Goal: Complete application form

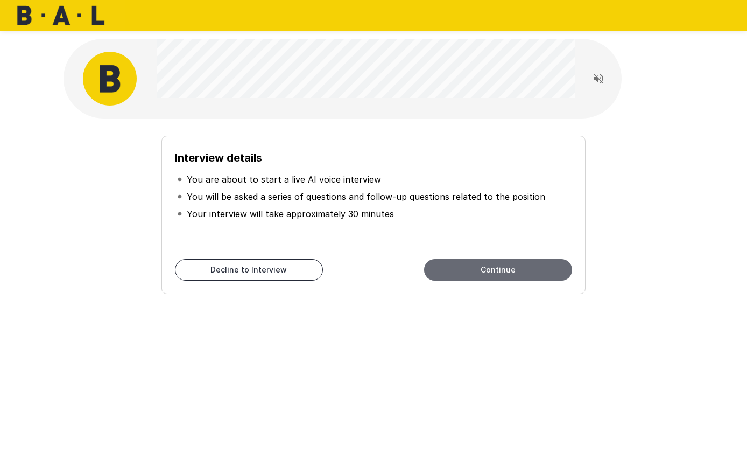
click at [473, 268] on button "Continue" at bounding box center [498, 270] width 148 height 22
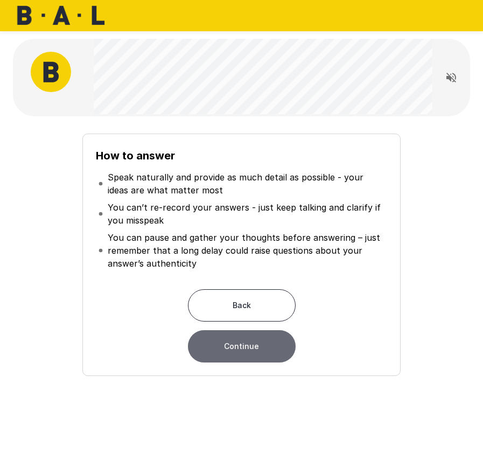
click at [241, 351] on button "Continue" at bounding box center [242, 346] width 108 height 32
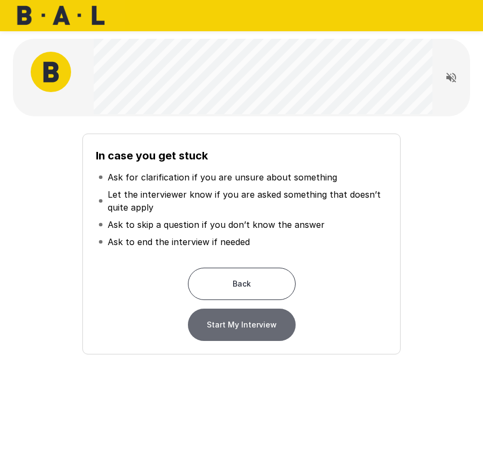
click at [260, 324] on button "Start My Interview" at bounding box center [242, 324] width 108 height 32
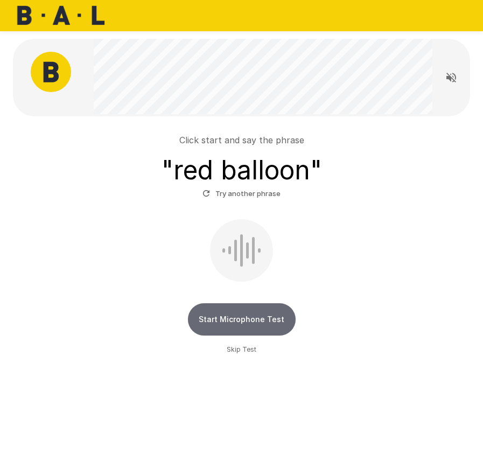
click at [256, 323] on button "Start Microphone Test" at bounding box center [242, 319] width 108 height 32
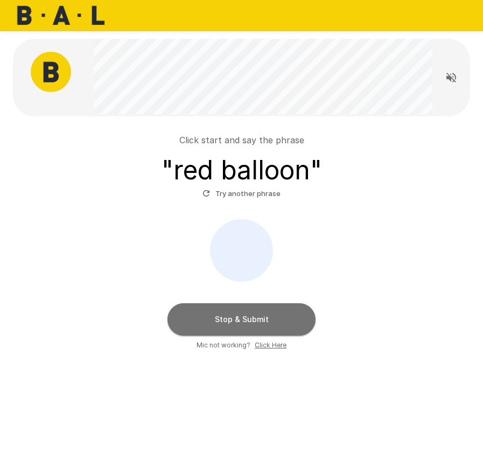
click at [245, 315] on button "Stop & Submit" at bounding box center [241, 319] width 148 height 32
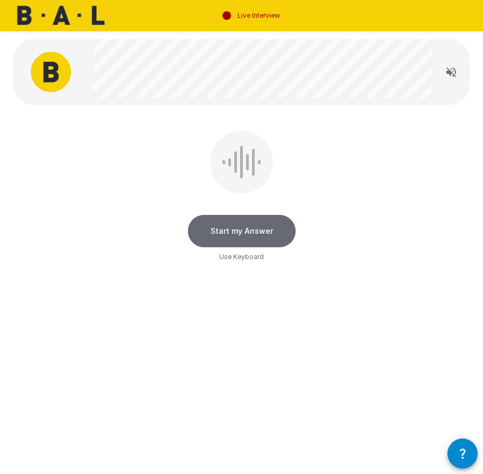
click at [259, 230] on button "Start my Answer" at bounding box center [242, 231] width 108 height 32
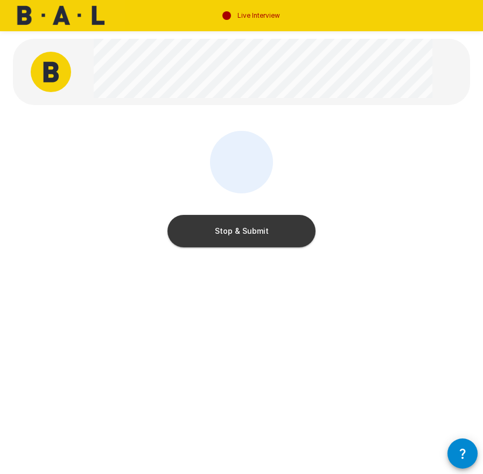
click at [259, 230] on button "Stop & Submit" at bounding box center [241, 231] width 148 height 32
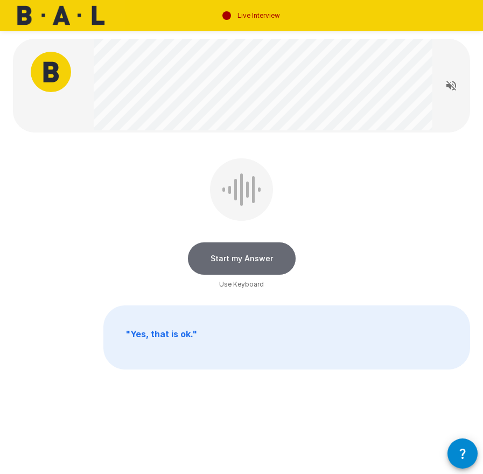
click at [247, 258] on button "Start my Answer" at bounding box center [242, 258] width 108 height 32
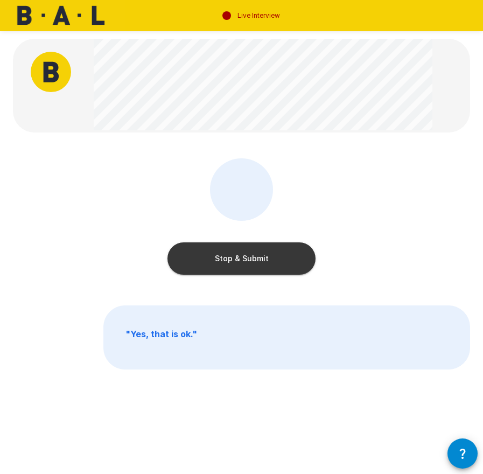
click at [247, 258] on button "Stop & Submit" at bounding box center [241, 258] width 148 height 32
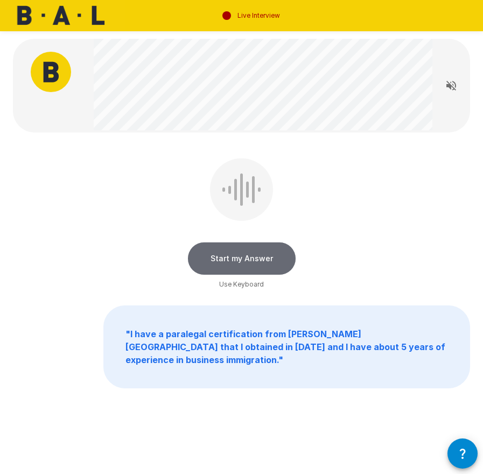
click at [247, 258] on button "Start my Answer" at bounding box center [242, 258] width 108 height 32
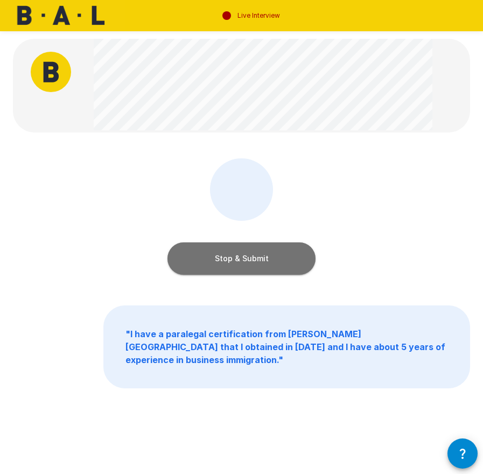
click at [247, 258] on button "Stop & Submit" at bounding box center [241, 258] width 148 height 32
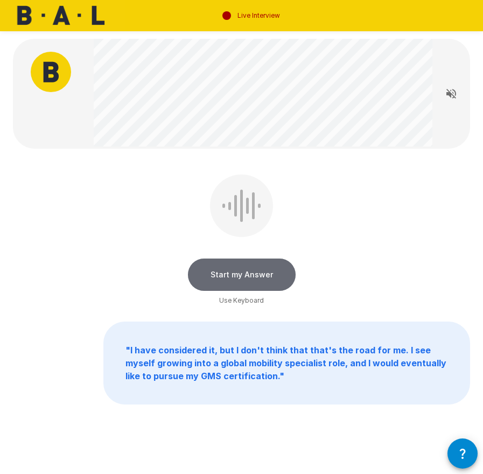
click at [251, 274] on button "Start my Answer" at bounding box center [242, 274] width 108 height 32
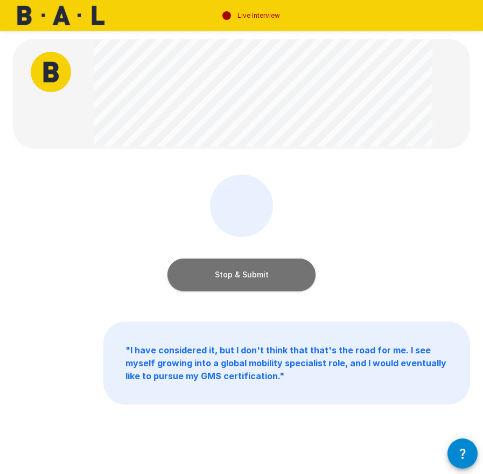
click at [285, 269] on button "Stop & Submit" at bounding box center [241, 274] width 148 height 32
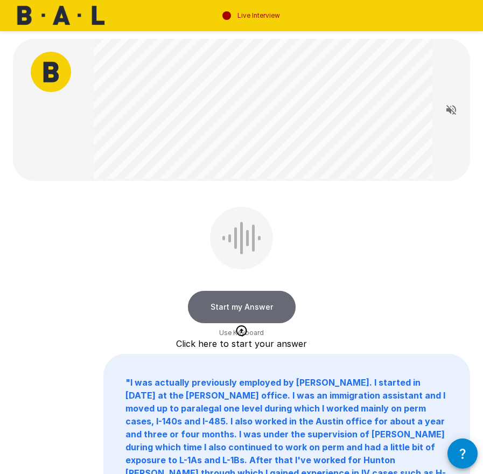
click at [257, 305] on button "Start my Answer" at bounding box center [242, 307] width 108 height 32
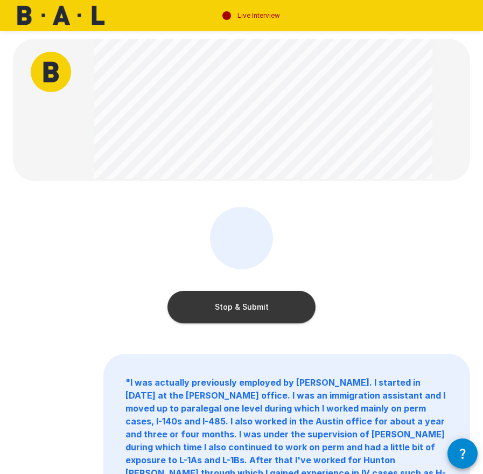
click at [257, 305] on button "Stop & Submit" at bounding box center [241, 307] width 148 height 32
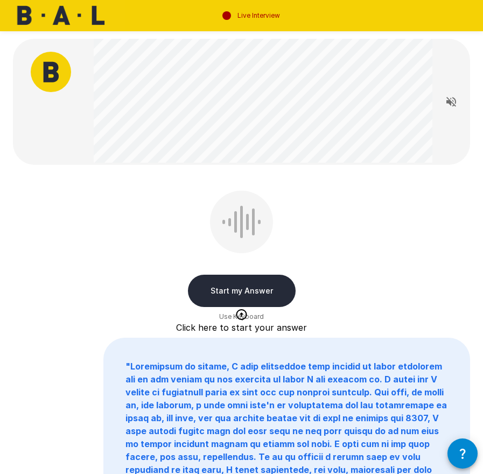
click at [257, 288] on button "Start my Answer" at bounding box center [242, 290] width 108 height 32
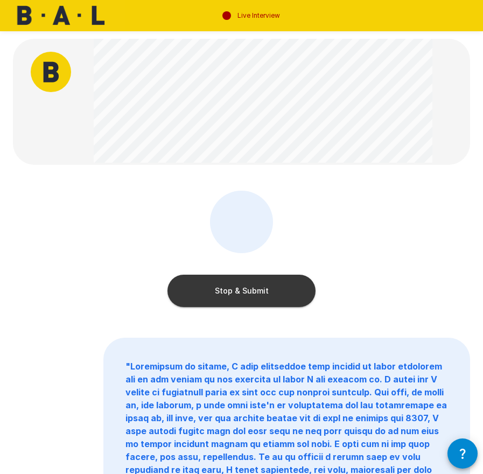
click at [257, 288] on button "Stop & Submit" at bounding box center [241, 290] width 148 height 32
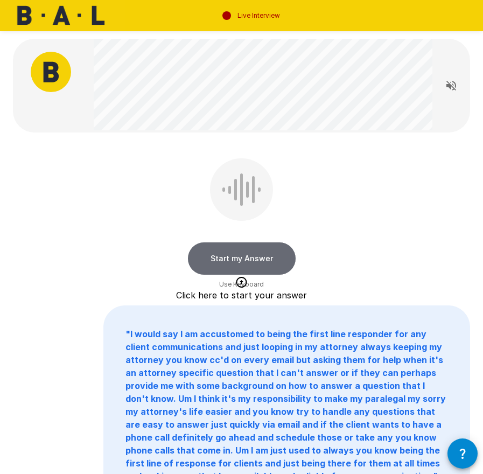
click at [259, 254] on button "Start my Answer" at bounding box center [242, 258] width 108 height 32
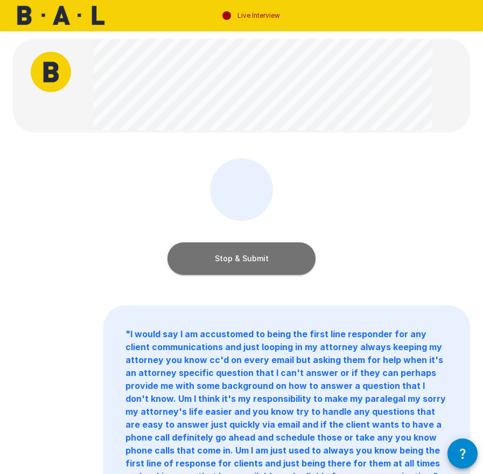
click at [259, 254] on button "Stop & Submit" at bounding box center [241, 258] width 148 height 32
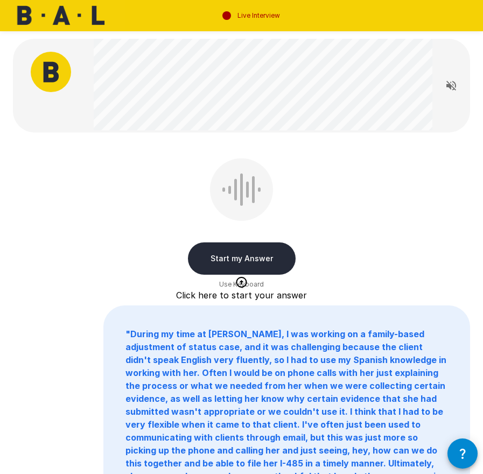
click at [260, 256] on button "Start my Answer" at bounding box center [242, 258] width 108 height 32
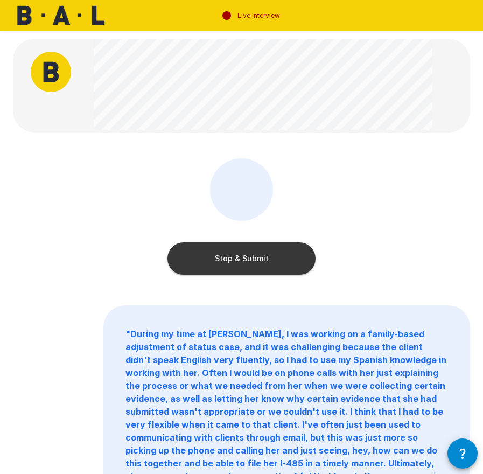
click at [260, 256] on button "Stop & Submit" at bounding box center [241, 258] width 148 height 32
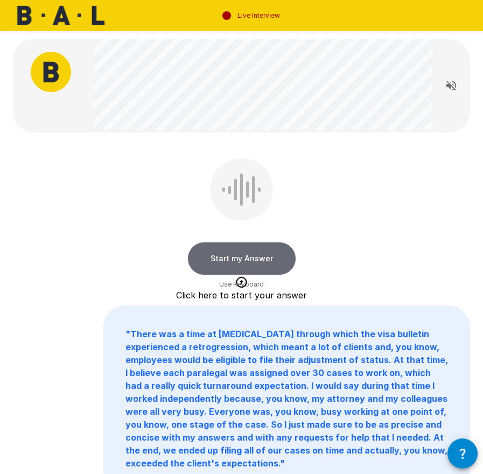
click at [256, 257] on button "Start my Answer" at bounding box center [242, 258] width 108 height 32
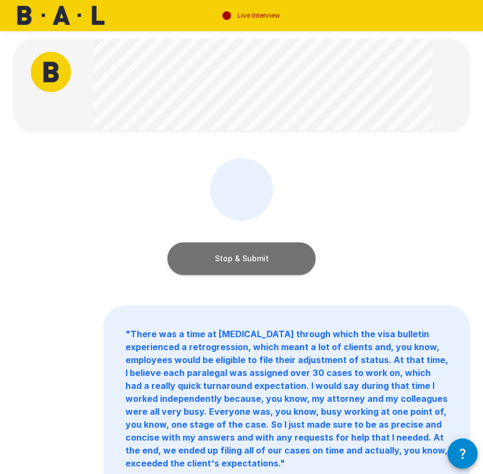
click at [256, 257] on button "Stop & Submit" at bounding box center [241, 258] width 148 height 32
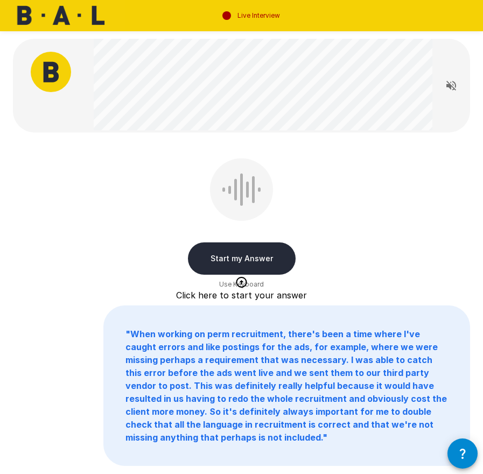
click at [253, 258] on button "Start my Answer" at bounding box center [242, 258] width 108 height 32
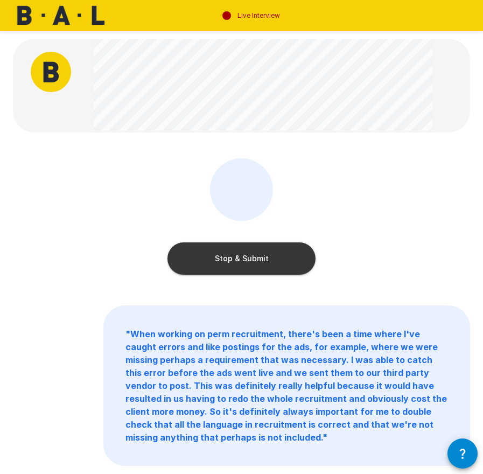
click at [253, 258] on button "Stop & Submit" at bounding box center [241, 258] width 148 height 32
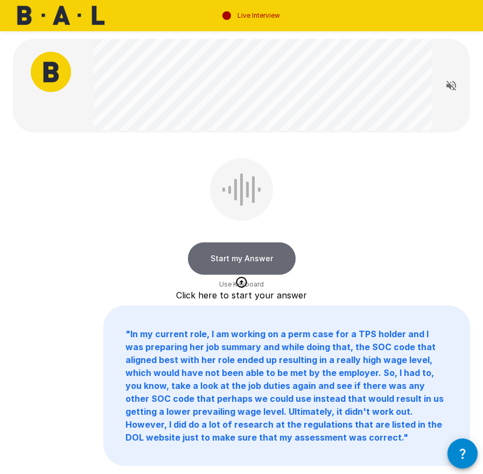
click at [255, 253] on button "Start my Answer" at bounding box center [242, 258] width 108 height 32
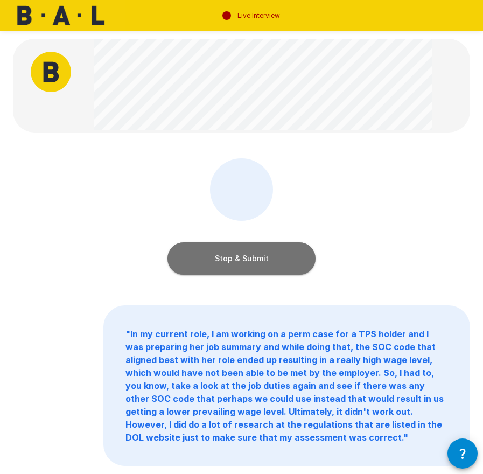
click at [255, 253] on button "Stop & Submit" at bounding box center [241, 258] width 148 height 32
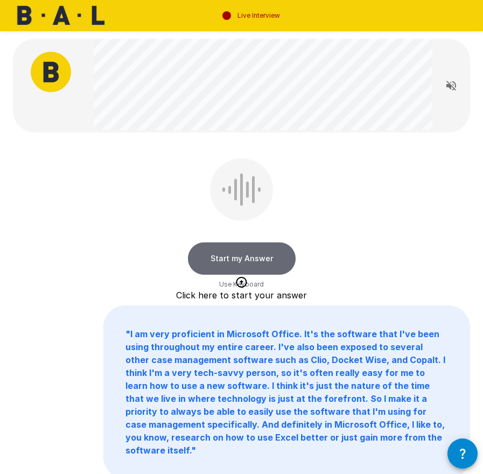
click at [260, 255] on button "Start my Answer" at bounding box center [242, 258] width 108 height 32
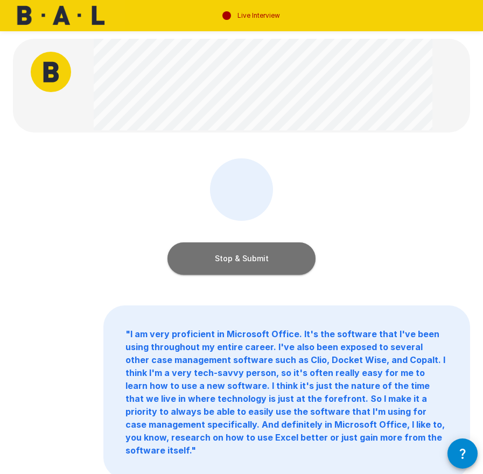
click at [260, 255] on button "Stop & Submit" at bounding box center [241, 258] width 148 height 32
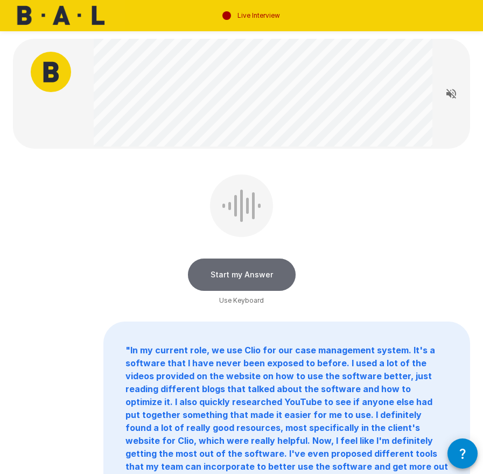
click at [256, 276] on button "Start my Answer" at bounding box center [242, 274] width 108 height 32
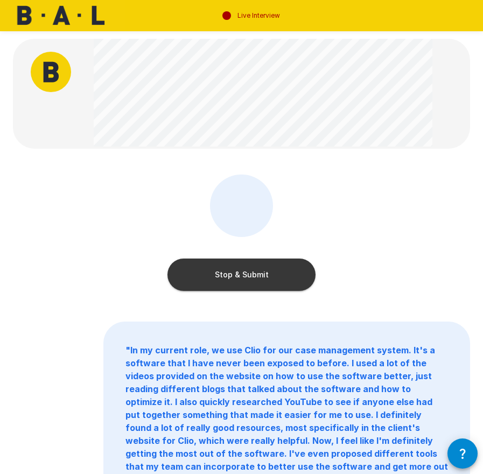
click at [256, 276] on button "Stop & Submit" at bounding box center [241, 274] width 148 height 32
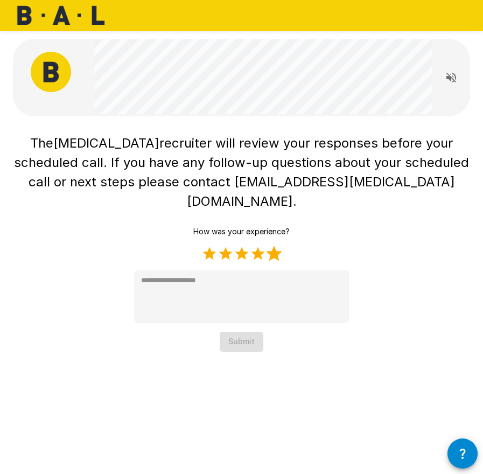
click at [274, 245] on label "5 Stars" at bounding box center [274, 253] width 16 height 16
type textarea "*"
click at [247, 331] on button "Submit" at bounding box center [242, 341] width 44 height 20
